Goal: Task Accomplishment & Management: Use online tool/utility

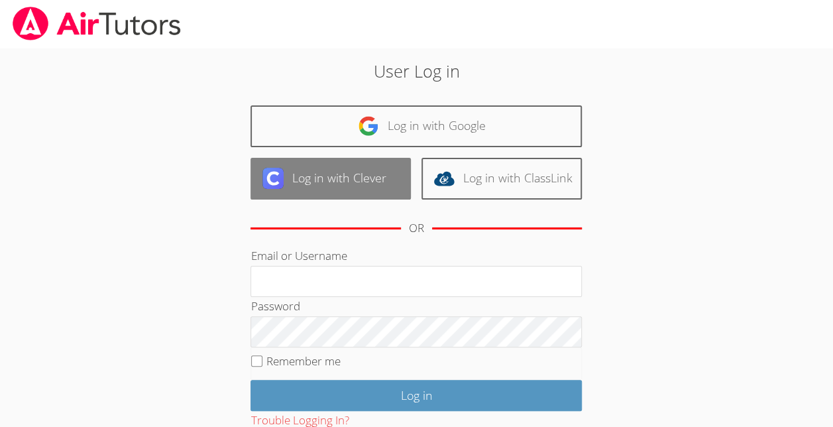
click at [342, 176] on link "Log in with Clever" at bounding box center [330, 179] width 160 height 42
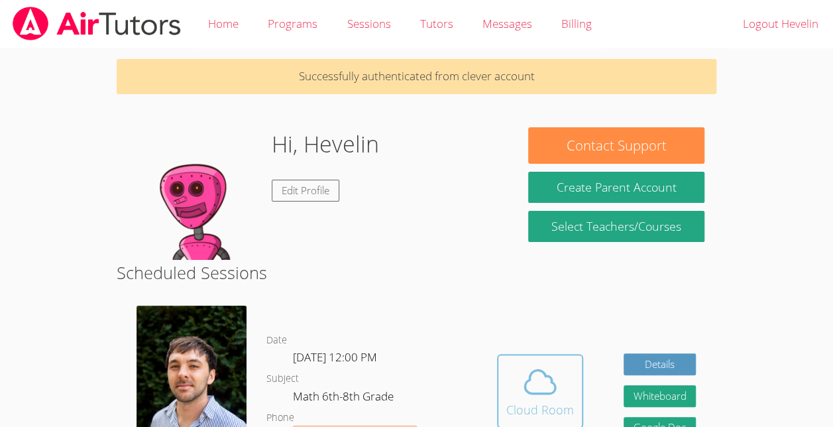
click at [526, 400] on icon at bounding box center [539, 381] width 37 height 37
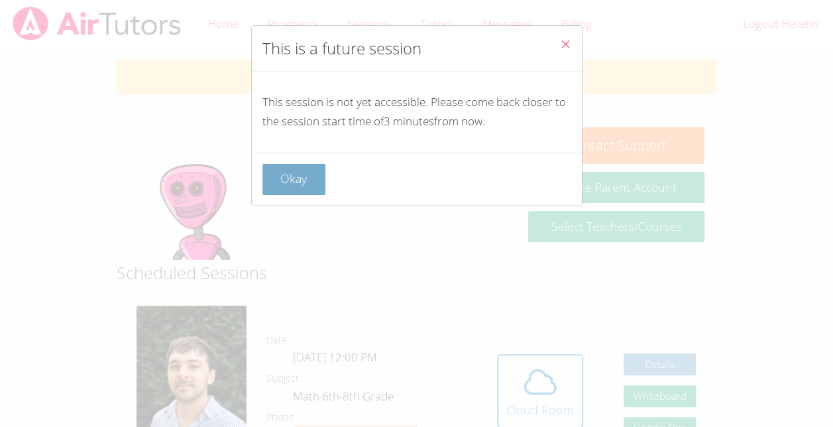
click at [315, 178] on button "Okay" at bounding box center [294, 179] width 64 height 31
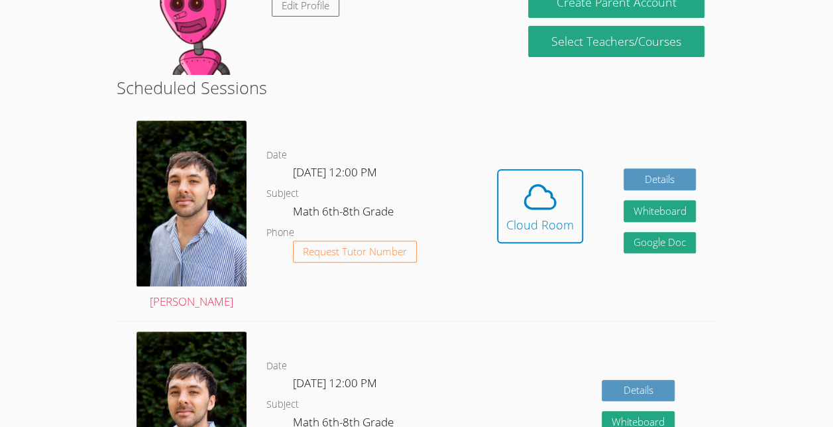
scroll to position [204, 0]
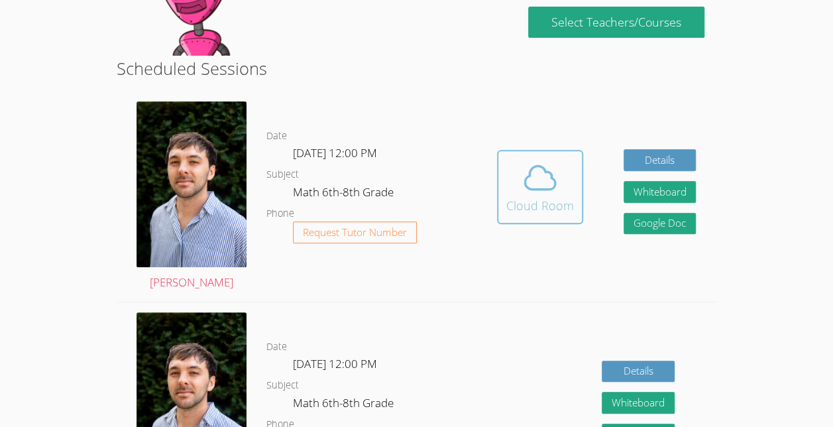
click at [528, 208] on div "Cloud Room" at bounding box center [540, 205] width 68 height 19
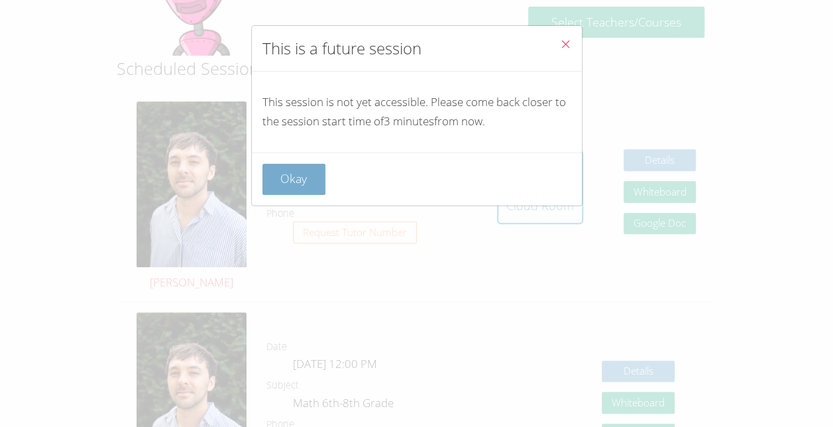
click at [305, 180] on button "Okay" at bounding box center [294, 179] width 64 height 31
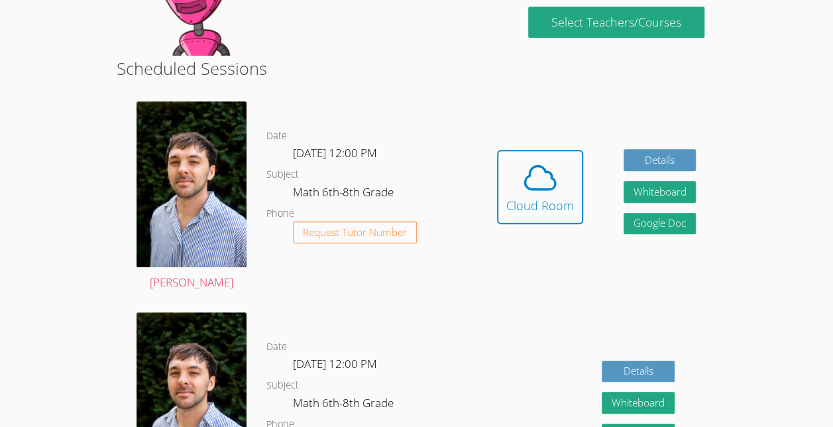
scroll to position [206, 0]
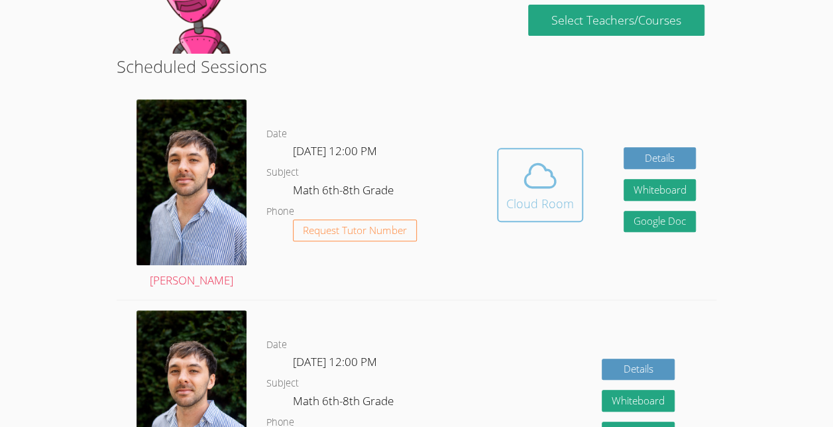
click at [528, 222] on button "Cloud Room" at bounding box center [540, 185] width 86 height 74
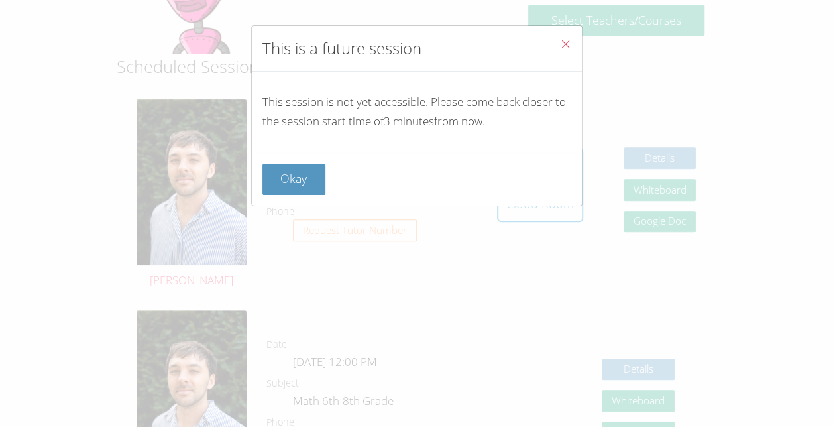
click at [560, 39] on icon "Close" at bounding box center [565, 43] width 11 height 11
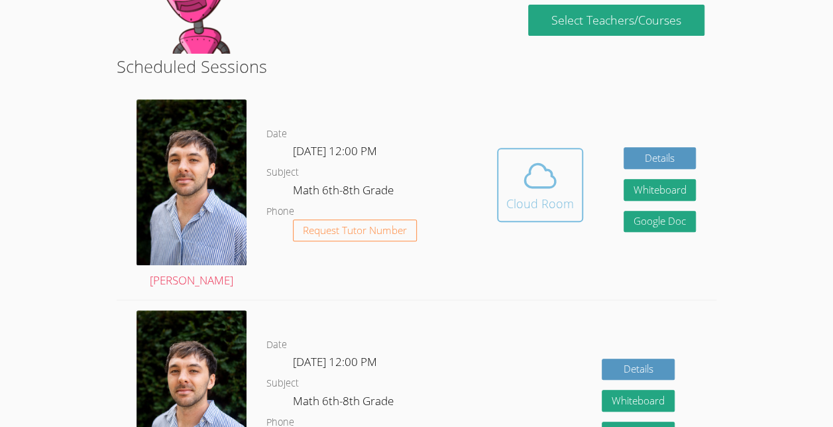
click at [511, 194] on span at bounding box center [540, 175] width 68 height 37
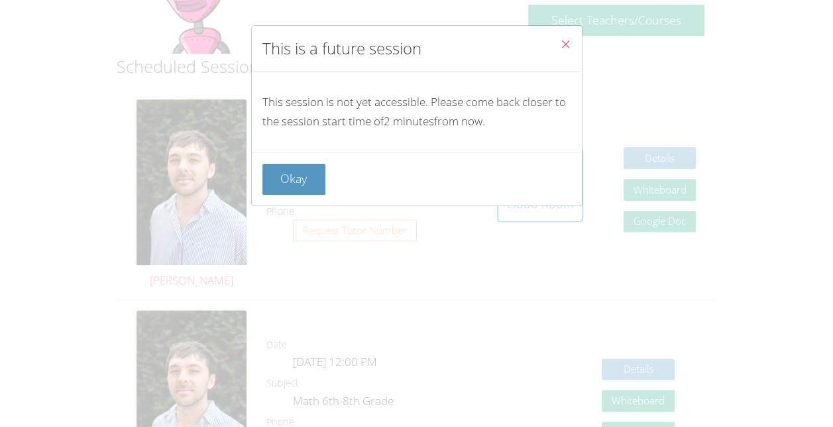
click at [560, 50] on span "Close" at bounding box center [565, 45] width 11 height 15
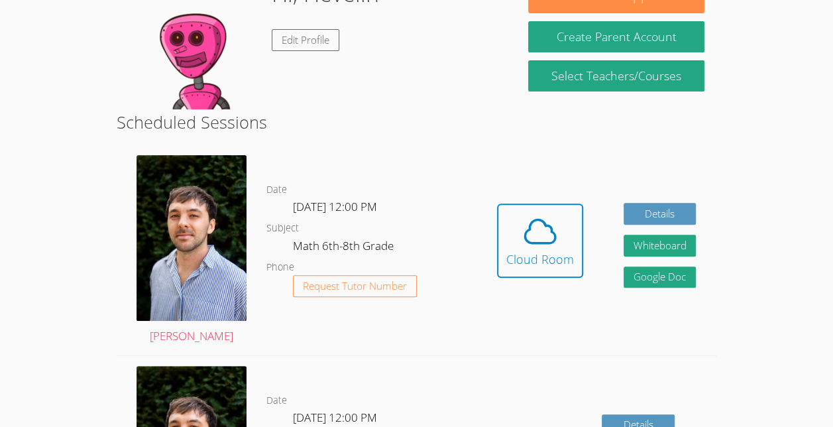
scroll to position [148, 0]
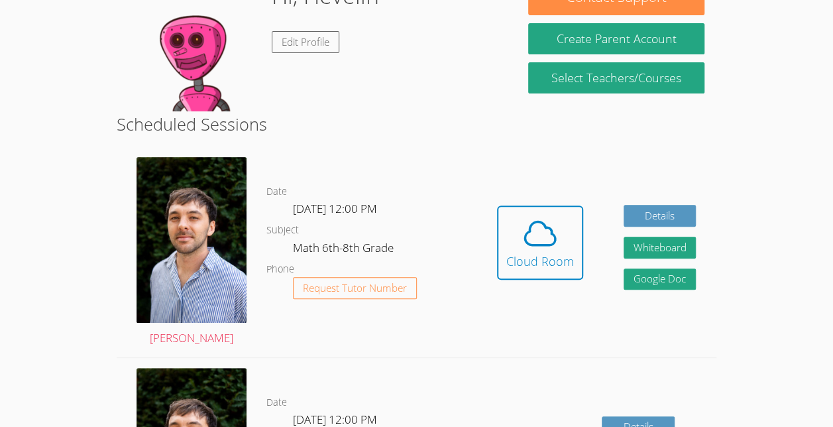
click at [477, 266] on div "Hidden Cloud Room Details Whiteboard Hidden Google Doc" at bounding box center [596, 252] width 240 height 210
click at [525, 252] on icon at bounding box center [539, 233] width 37 height 37
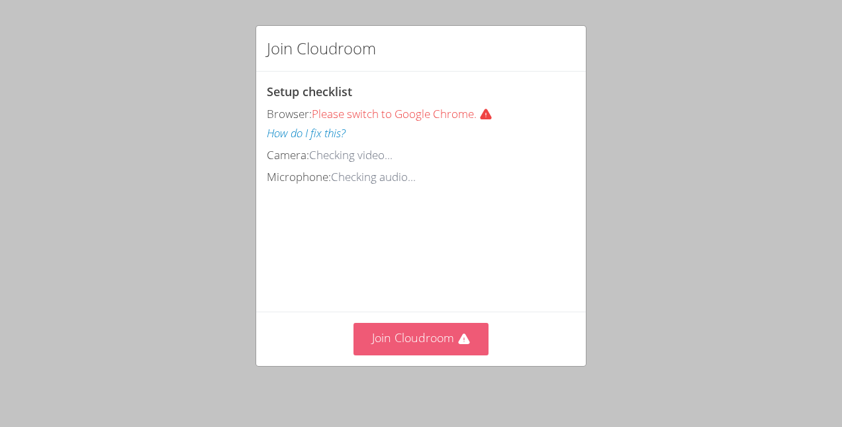
click at [446, 335] on button "Join Cloudroom" at bounding box center [422, 339] width 136 height 32
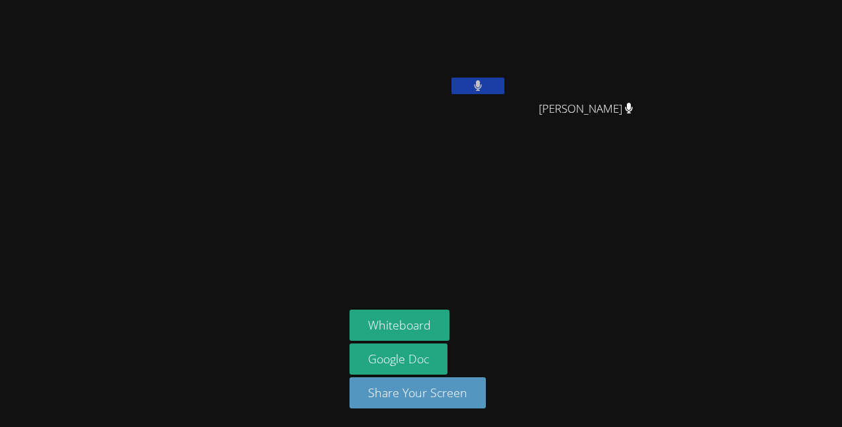
click at [472, 78] on button at bounding box center [478, 85] width 53 height 17
click at [478, 77] on button at bounding box center [478, 85] width 53 height 17
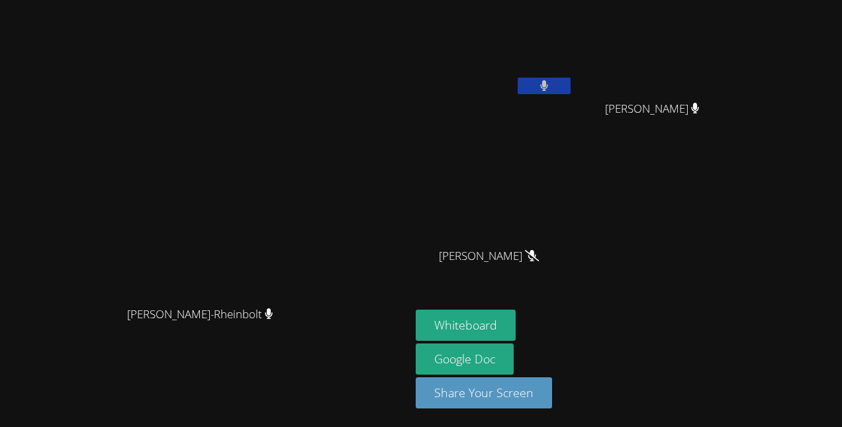
click at [548, 83] on icon at bounding box center [544, 85] width 8 height 11
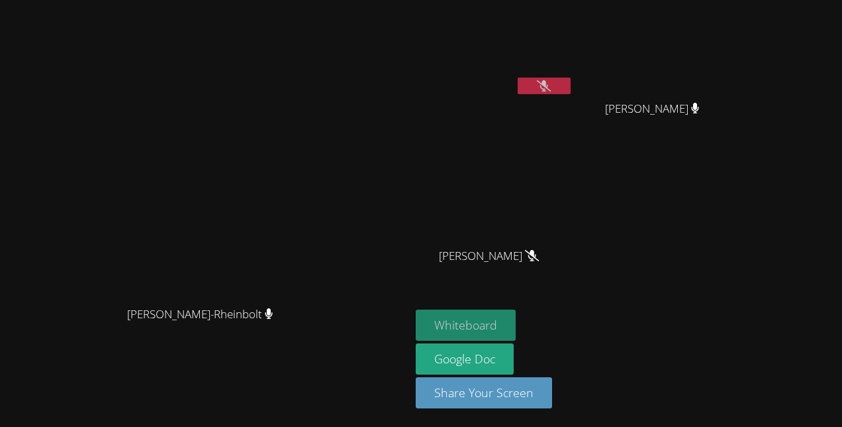
click at [516, 323] on button "Whiteboard" at bounding box center [466, 324] width 100 height 31
click at [571, 87] on button at bounding box center [544, 85] width 53 height 17
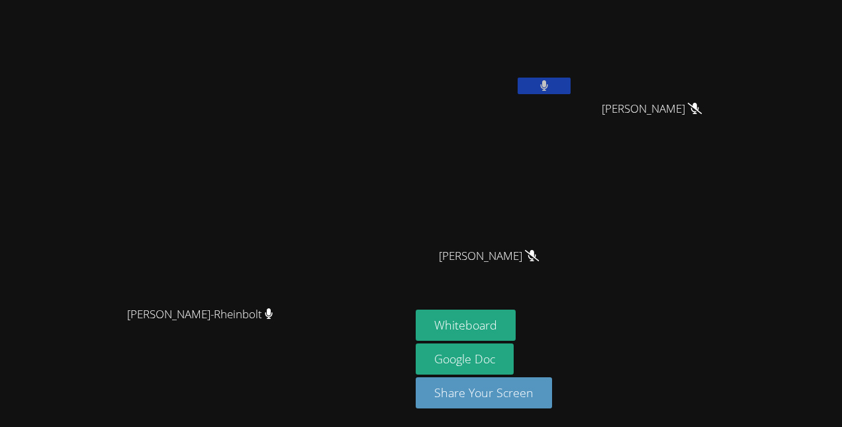
click at [548, 83] on icon at bounding box center [544, 85] width 8 height 11
click at [551, 85] on icon at bounding box center [544, 85] width 14 height 11
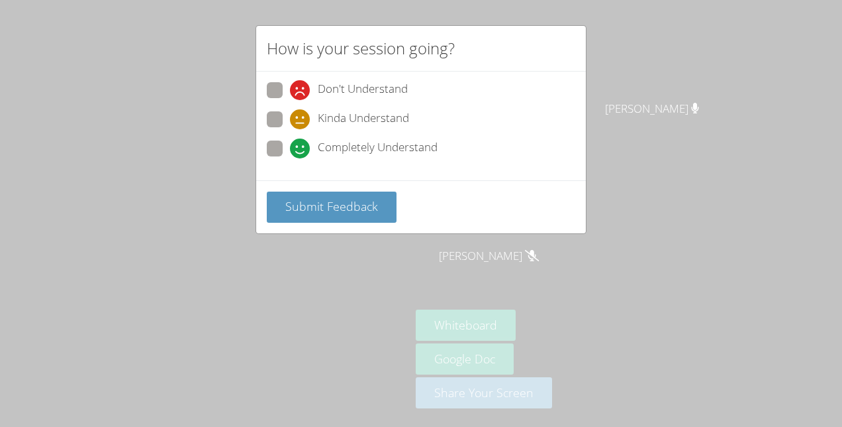
click at [342, 152] on span "Completely Understand" at bounding box center [378, 148] width 120 height 20
click at [301, 152] on input "Completely Understand" at bounding box center [295, 145] width 11 height 11
radio input "true"
drag, startPoint x: 325, startPoint y: 209, endPoint x: 209, endPoint y: 183, distance: 118.0
drag, startPoint x: 209, startPoint y: 183, endPoint x: 491, endPoint y: 283, distance: 298.7
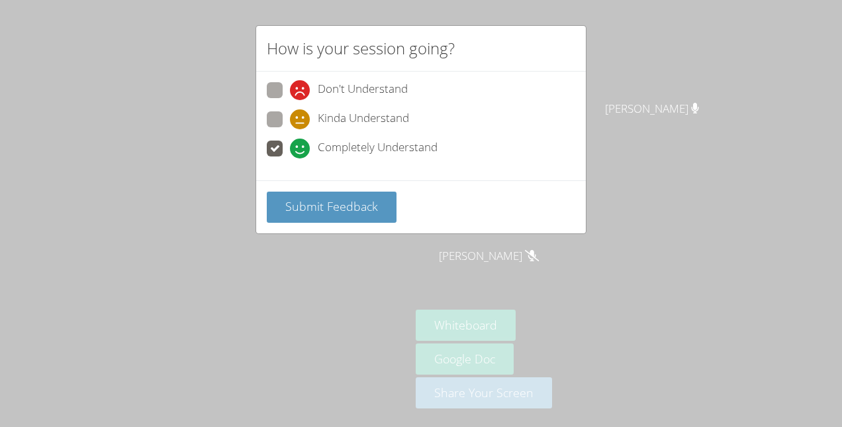
click at [491, 283] on div "How is your session going? Don't Understand Kinda Understand Completely Underst…" at bounding box center [421, 213] width 842 height 427
click at [362, 205] on span "Submit Feedback" at bounding box center [331, 206] width 93 height 16
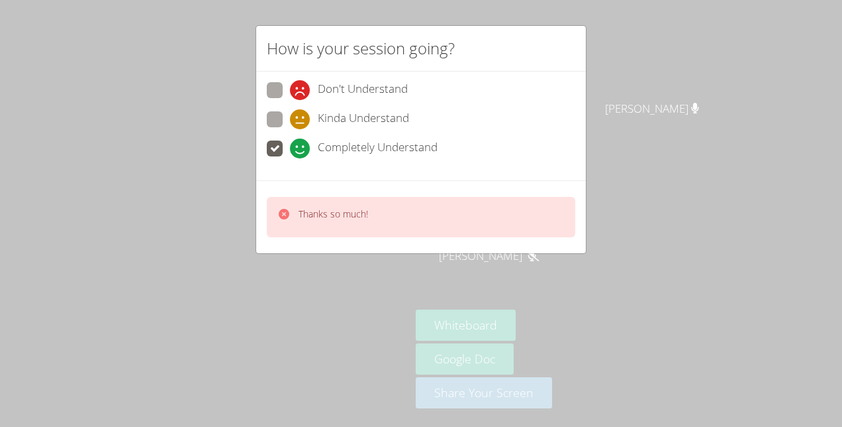
click at [296, 283] on div "How is your session going? Don't Understand Kinda Understand Completely Underst…" at bounding box center [421, 213] width 842 height 427
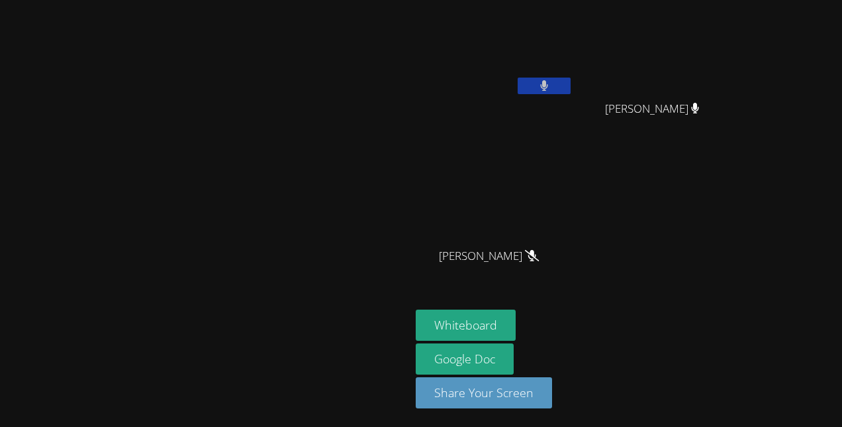
click at [305, 162] on video at bounding box center [205, 186] width 199 height 225
